Goal: Transaction & Acquisition: Book appointment/travel/reservation

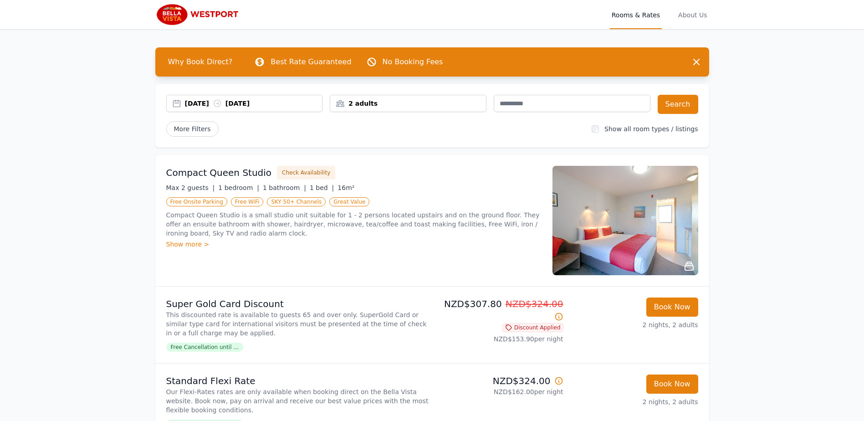
click at [421, 99] on div "2 adults" at bounding box center [408, 103] width 156 height 9
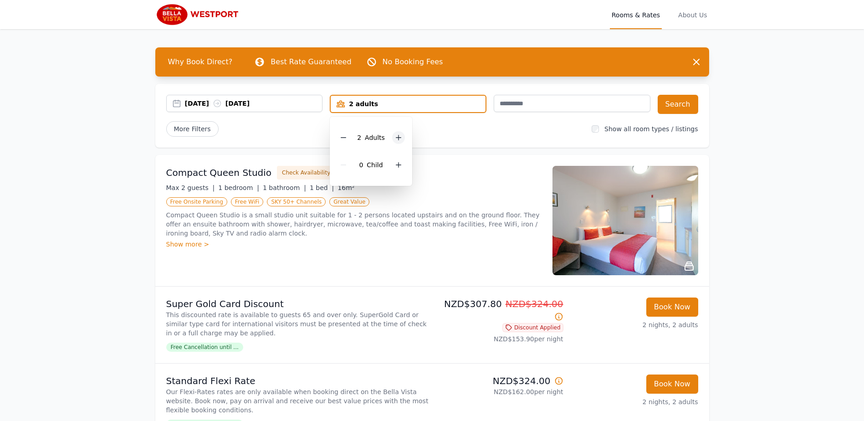
click at [395, 138] on icon at bounding box center [398, 137] width 7 height 7
click at [688, 108] on button "Search" at bounding box center [678, 104] width 41 height 19
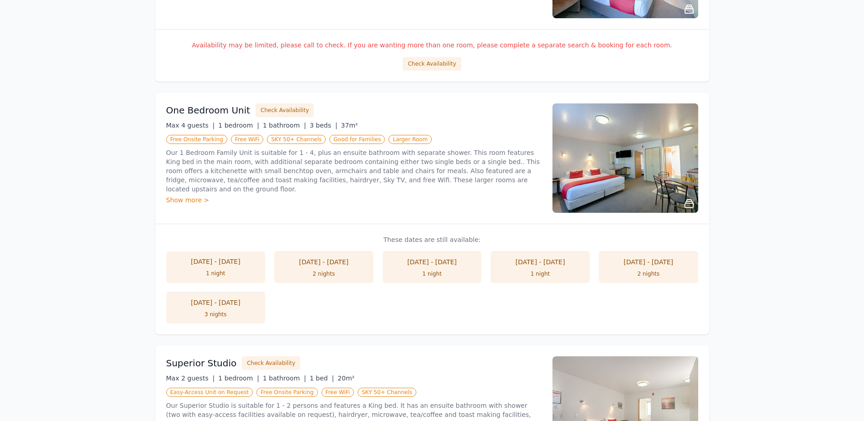
scroll to position [215, 0]
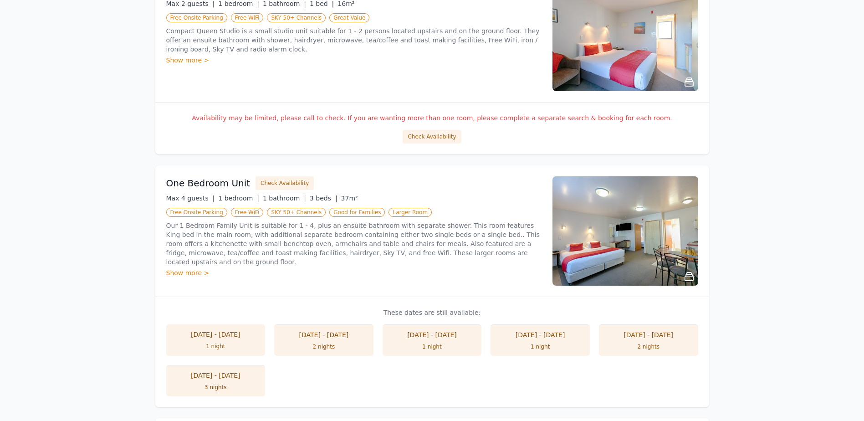
click at [605, 211] on img at bounding box center [626, 230] width 146 height 109
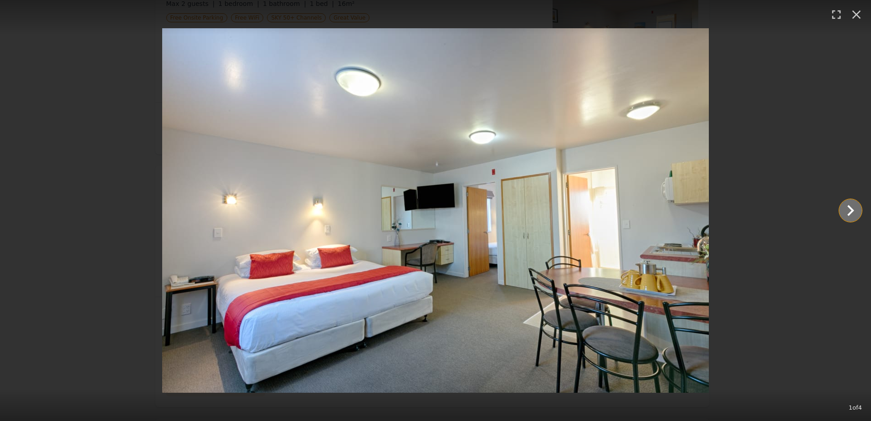
click at [847, 212] on icon "Show slide 2 of 4" at bounding box center [851, 211] width 22 height 22
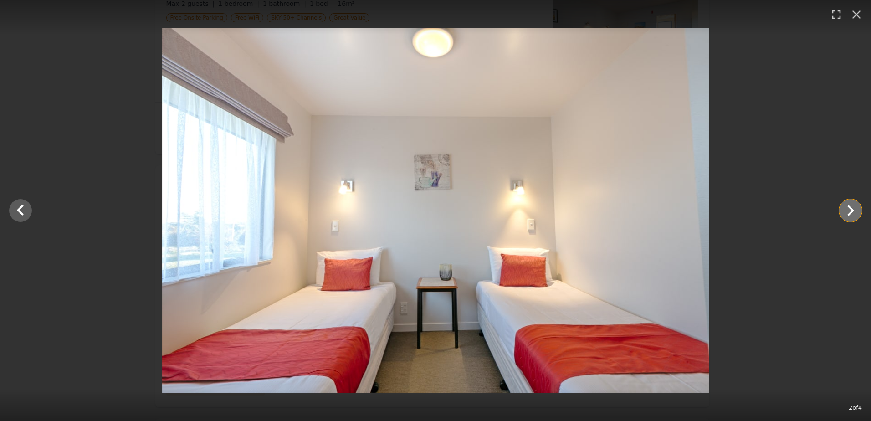
click at [847, 212] on icon "Show slide 3 of 4" at bounding box center [851, 211] width 22 height 22
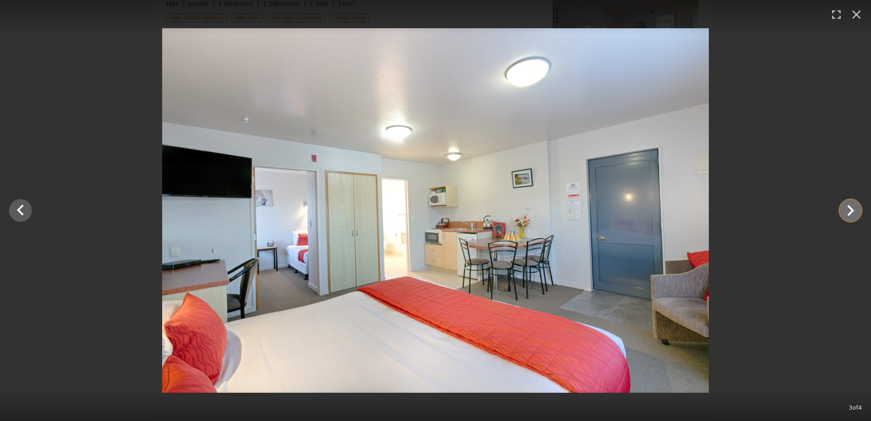
click at [847, 212] on icon "Show slide 4 of 4" at bounding box center [851, 211] width 22 height 22
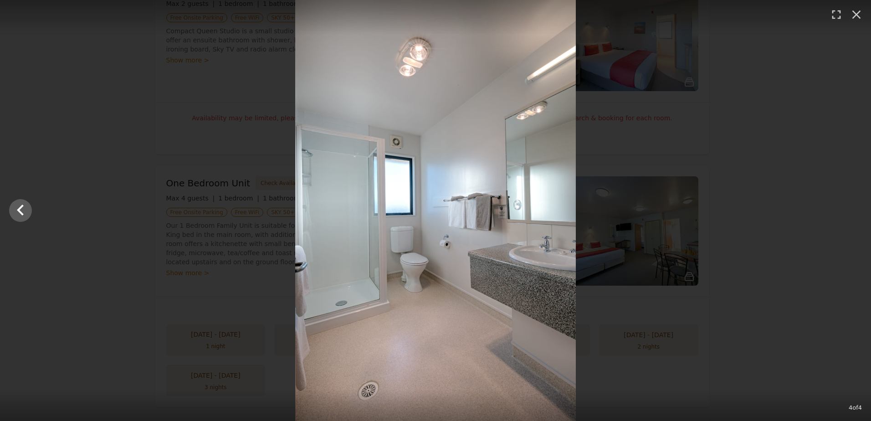
click at [847, 212] on div at bounding box center [435, 210] width 871 height 421
